Goal: Find specific page/section: Find specific page/section

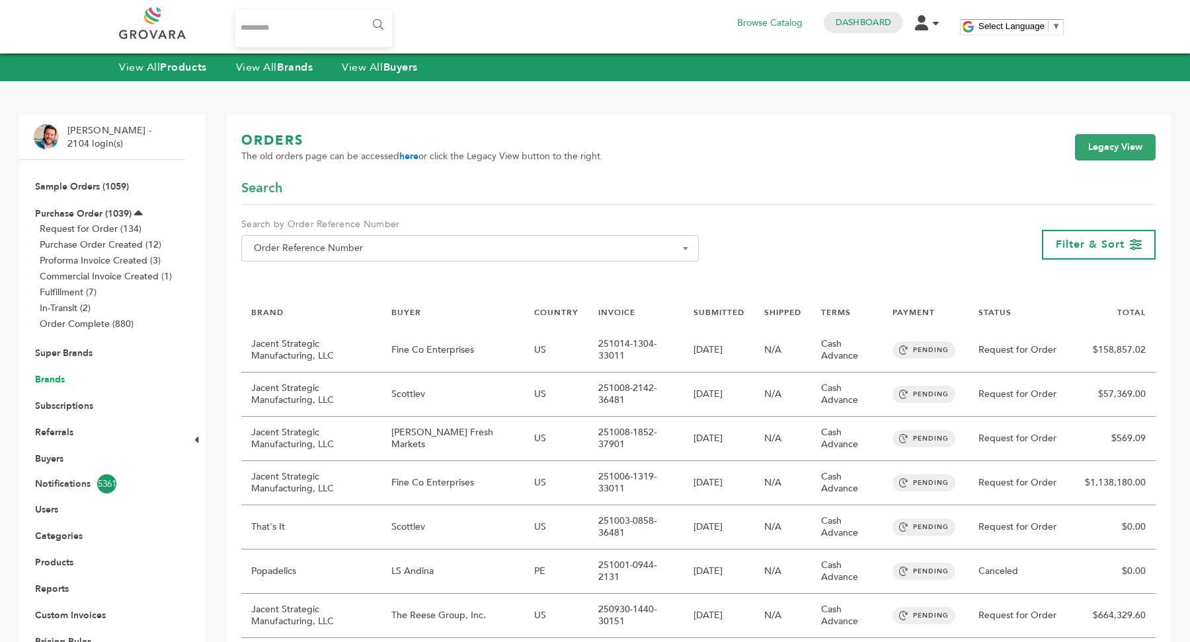
click at [50, 381] on link "Brands" at bounding box center [50, 379] width 30 height 13
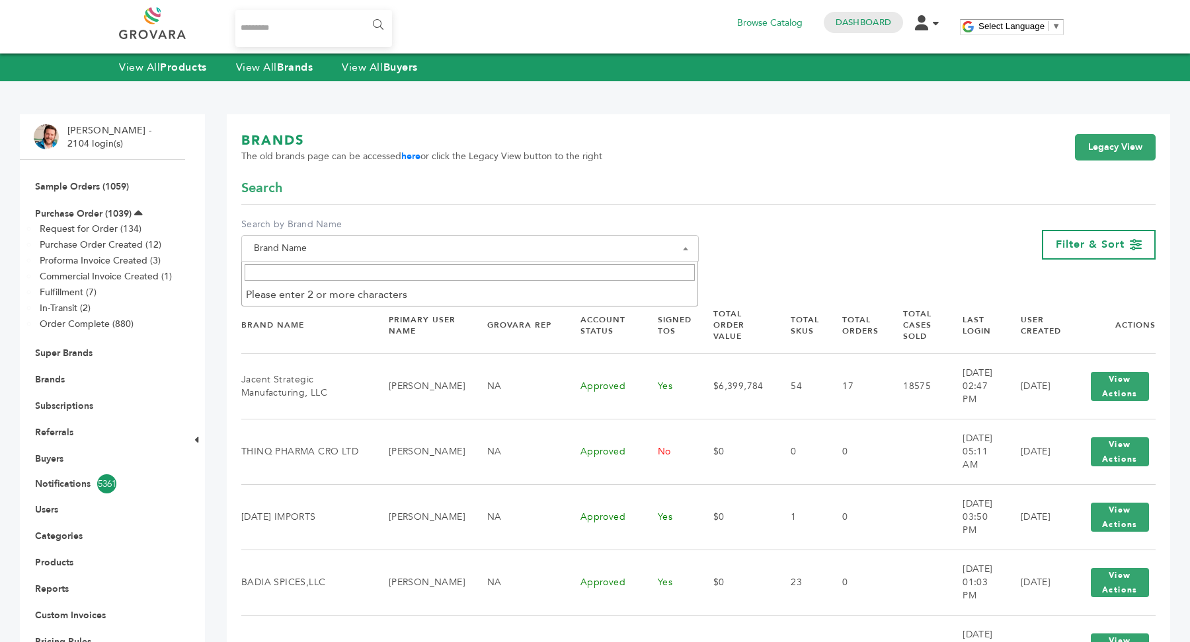
click at [364, 249] on span "Brand Name" at bounding box center [470, 248] width 443 height 19
click at [357, 265] on input "Search" at bounding box center [470, 272] width 451 height 17
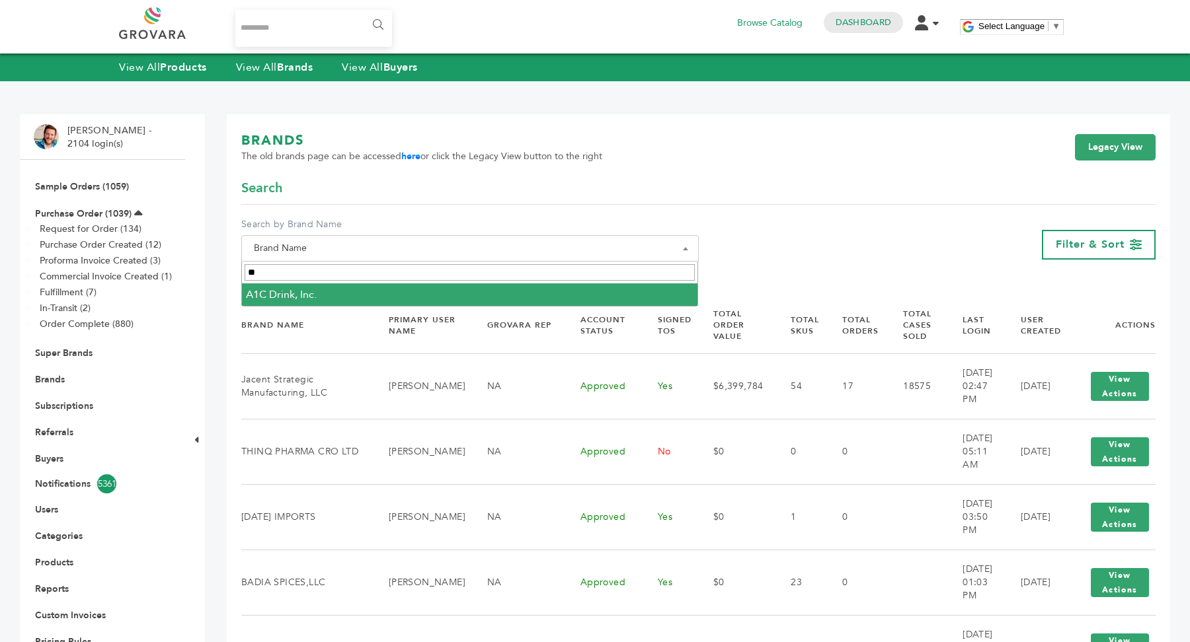
type input "***"
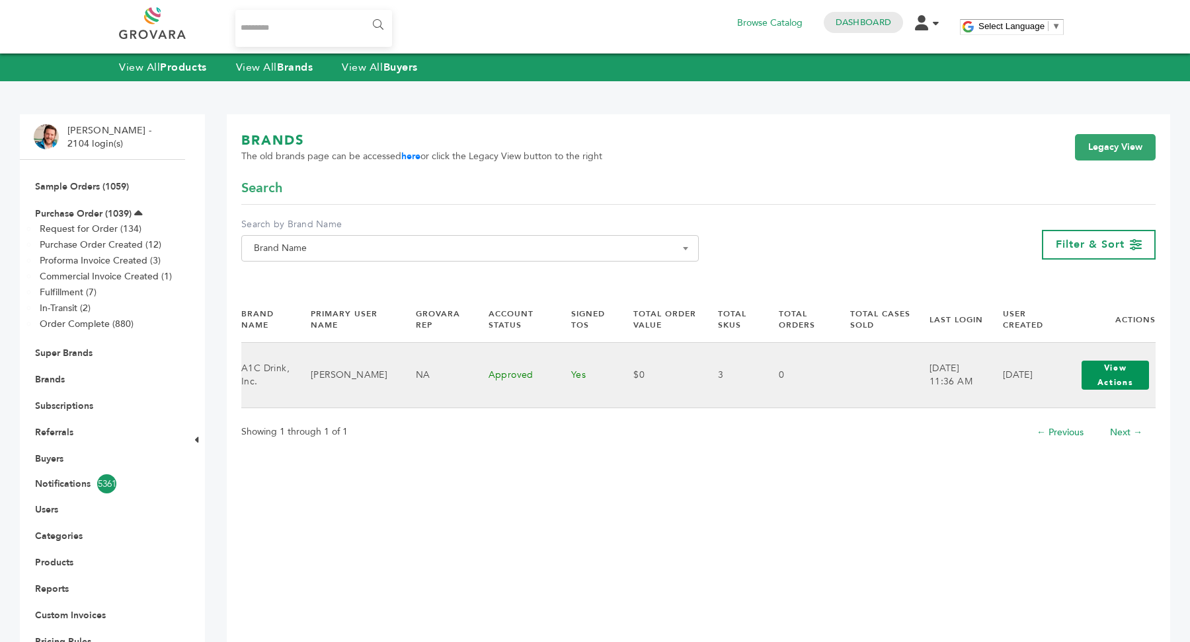
click at [1124, 373] on button "View Actions" at bounding box center [1114, 375] width 67 height 29
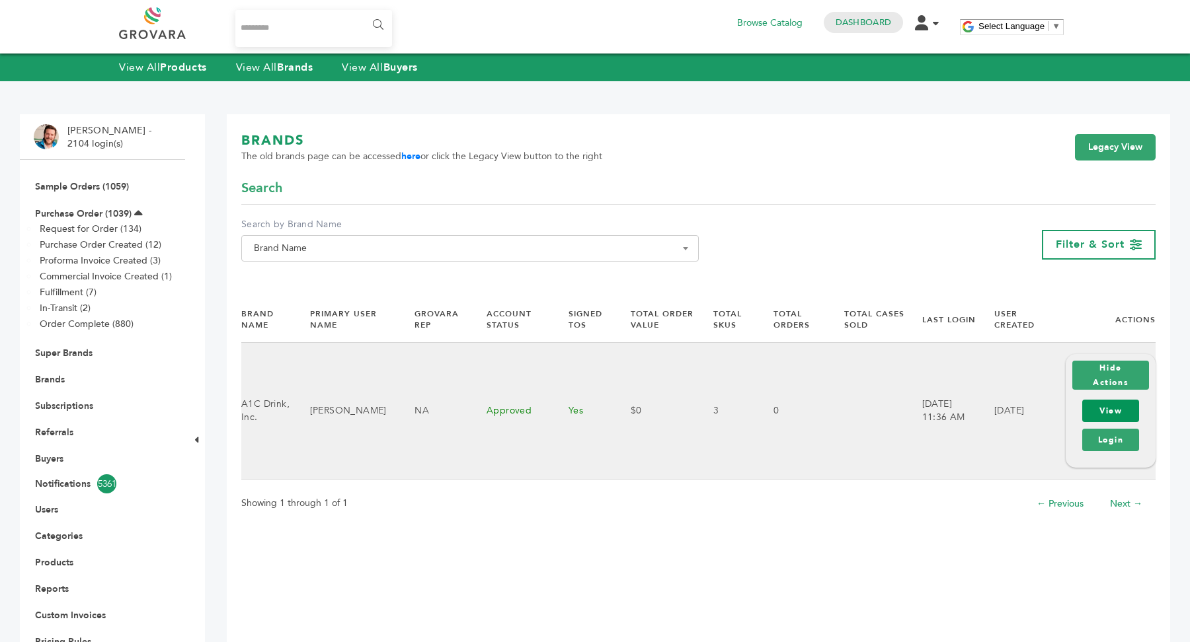
click at [1122, 416] on link "View" at bounding box center [1110, 411] width 57 height 22
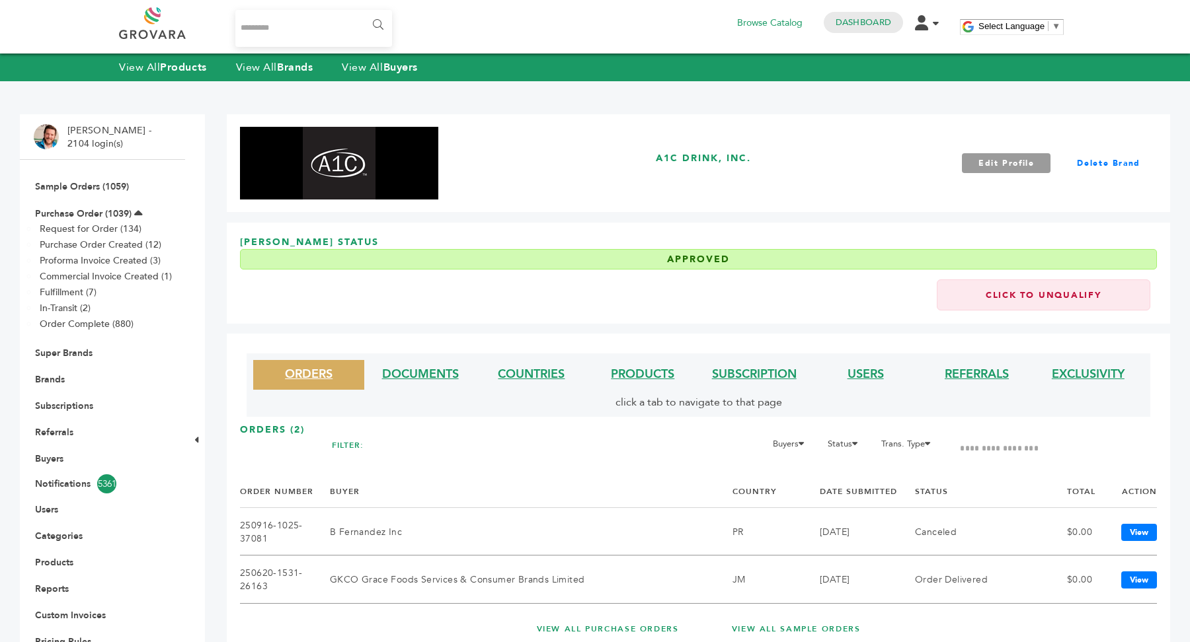
click at [1042, 295] on link "Click to Unqualify" at bounding box center [1043, 295] width 213 height 31
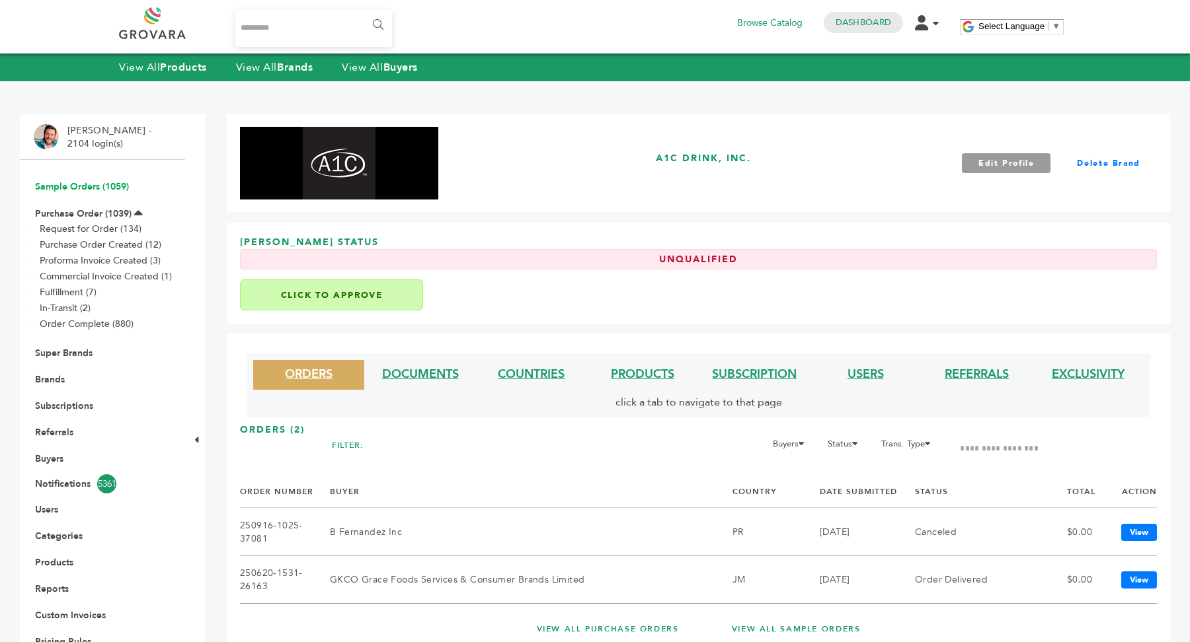
click at [91, 187] on link "Sample Orders (1059)" at bounding box center [82, 186] width 94 height 13
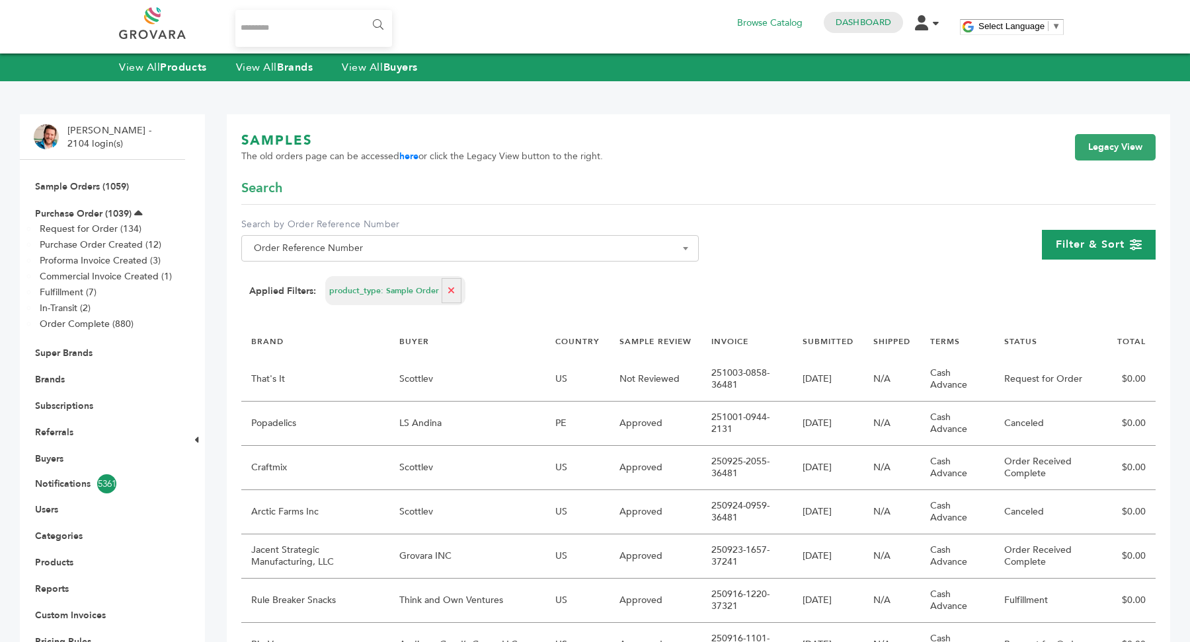
click at [1091, 243] on span "Filter & Sort" at bounding box center [1090, 244] width 69 height 15
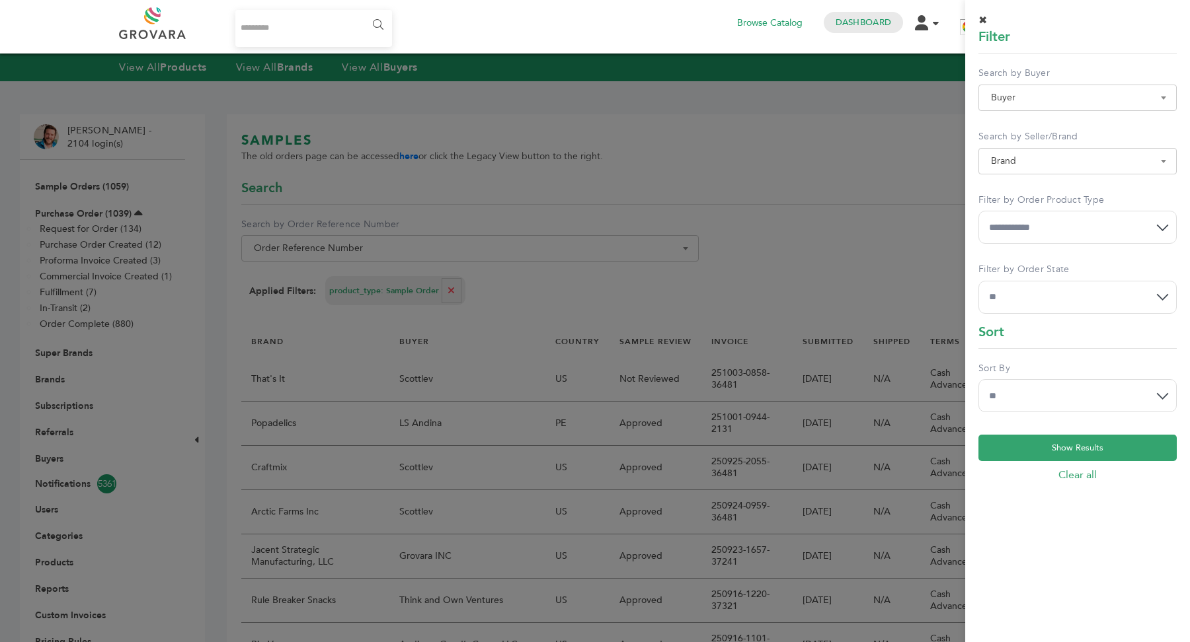
click at [1084, 93] on span "Buyer" at bounding box center [1077, 98] width 184 height 19
click at [1059, 117] on input "Search" at bounding box center [1077, 122] width 192 height 17
type input "**"
select select "**********"
click at [1116, 98] on span "A1A DISTRIBUTORS" at bounding box center [1077, 98] width 184 height 19
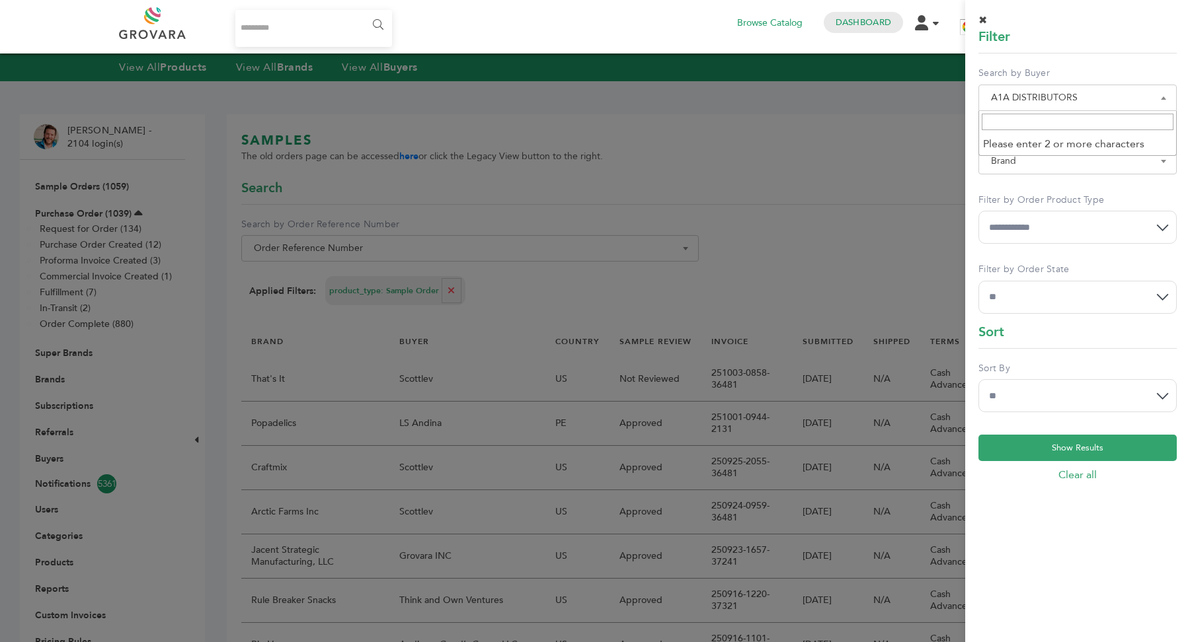
click at [1071, 130] on input "Search" at bounding box center [1077, 122] width 192 height 17
click at [1091, 473] on link "Clear all" at bounding box center [1077, 475] width 198 height 15
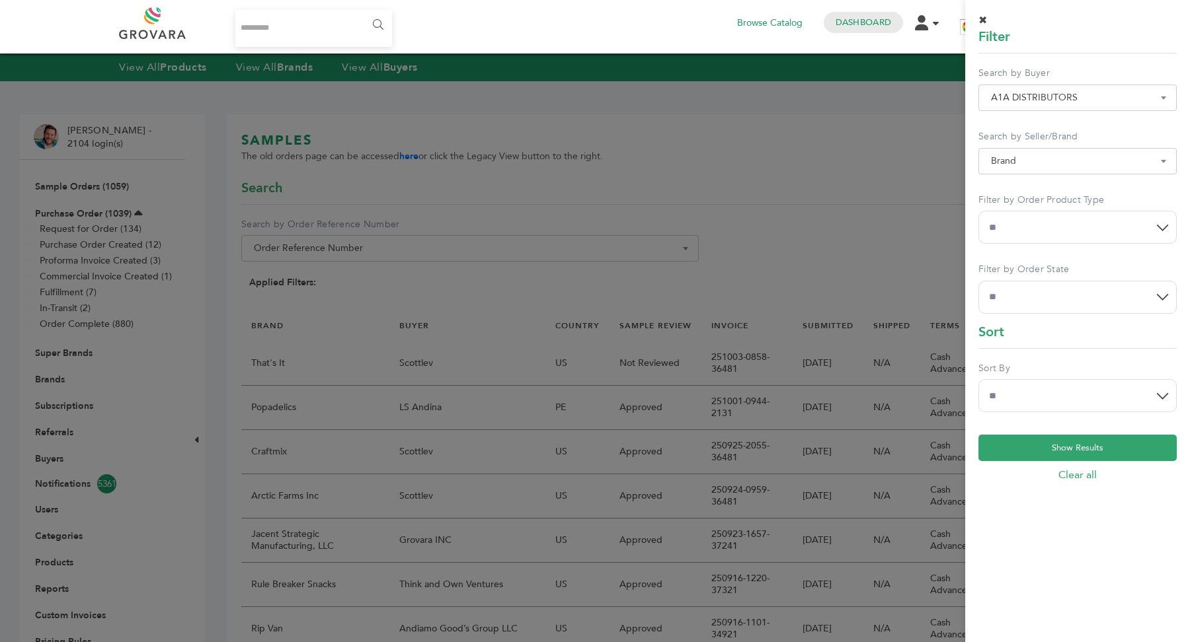
click at [1073, 473] on link "Clear all" at bounding box center [1077, 475] width 198 height 15
click at [1078, 478] on link "Clear all" at bounding box center [1077, 475] width 198 height 15
select select
click at [984, 16] on span "✖" at bounding box center [982, 20] width 9 height 15
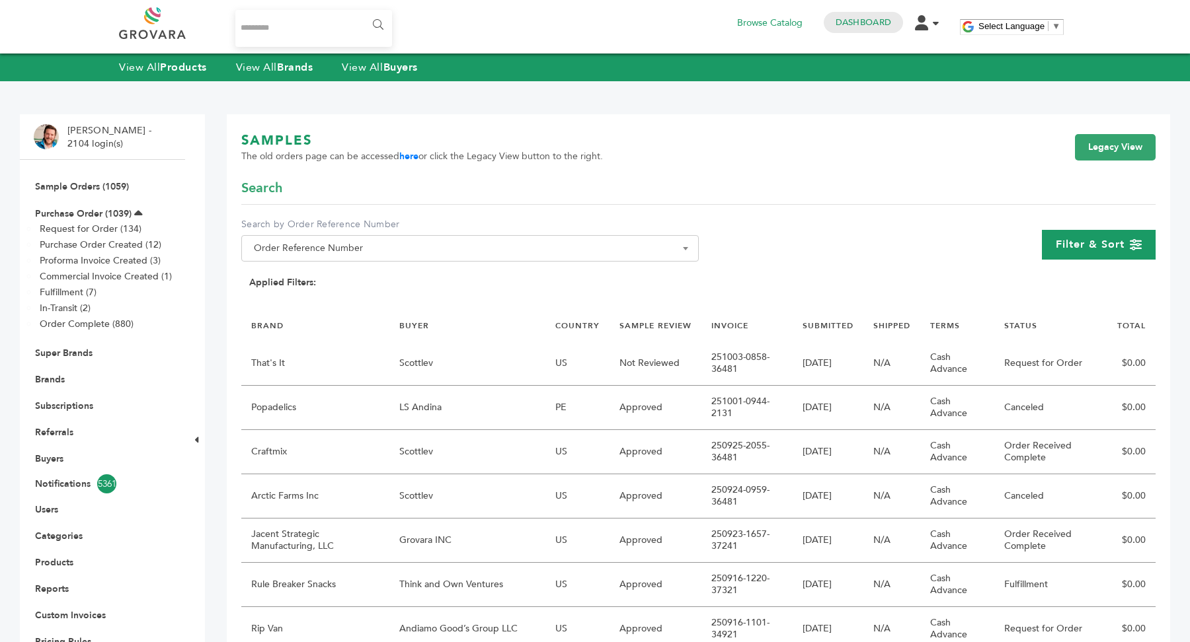
click at [1121, 236] on div "Filter & Sort" at bounding box center [1099, 245] width 114 height 30
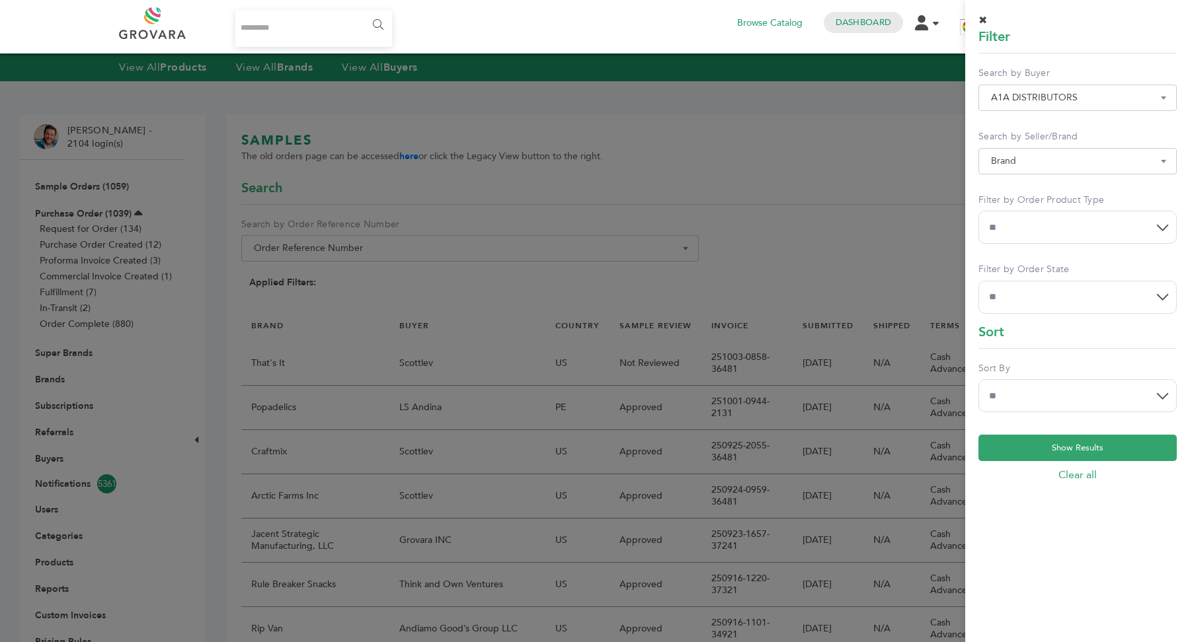
click at [985, 17] on span "✖" at bounding box center [982, 20] width 9 height 15
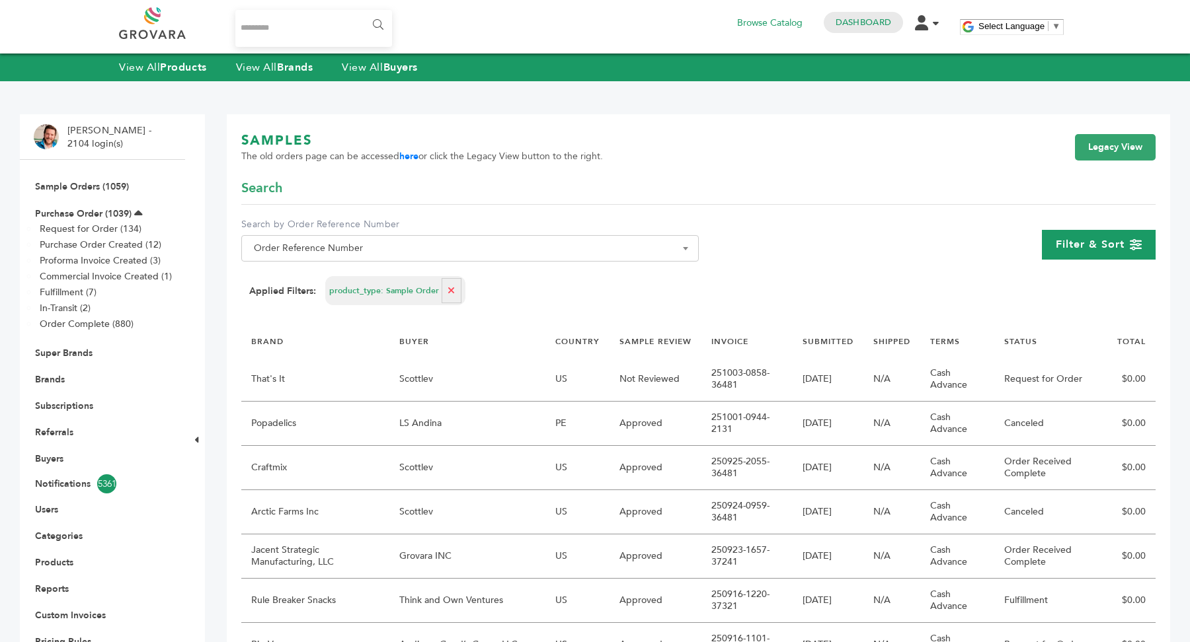
click at [1071, 247] on span "Filter & Sort" at bounding box center [1090, 244] width 69 height 15
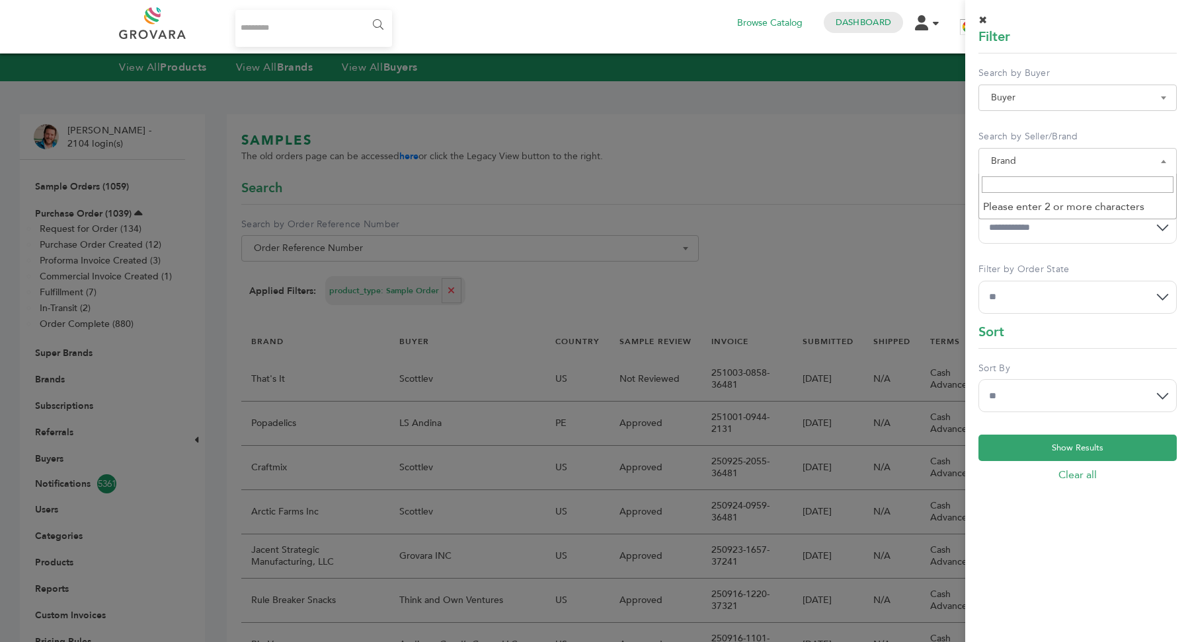
click at [1071, 167] on span "Brand" at bounding box center [1077, 161] width 184 height 19
click at [1051, 180] on input "Search" at bounding box center [1077, 184] width 192 height 17
type input "***"
select select
select select "**********"
